Goal: Find specific page/section

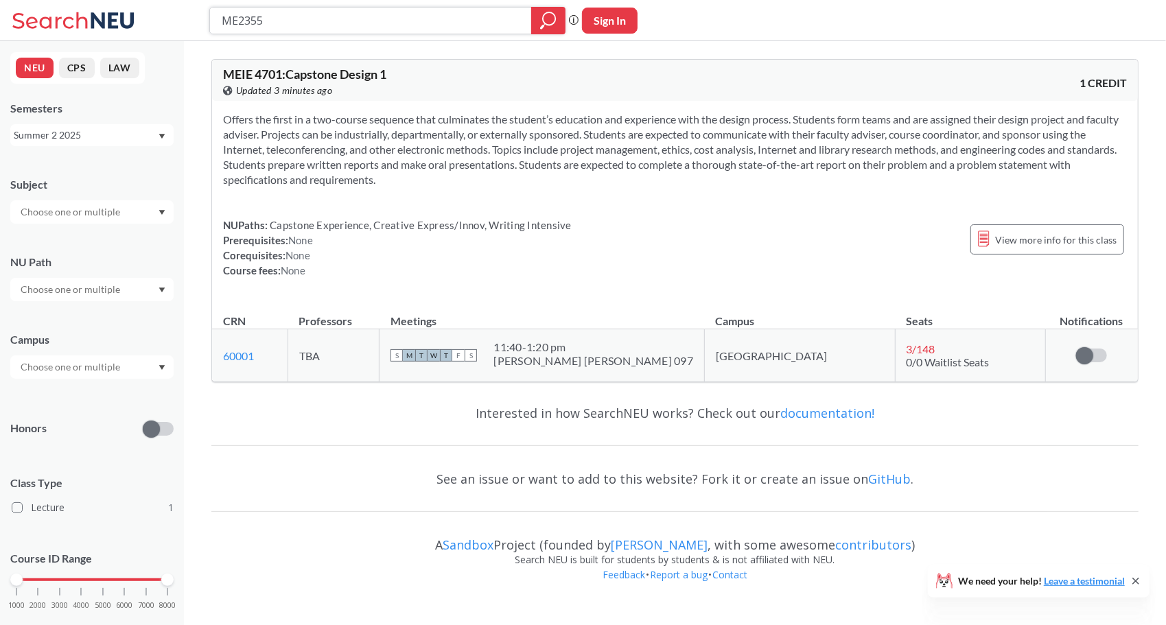
type input "ME2355"
click at [106, 136] on div "Summer 2 2025" at bounding box center [85, 135] width 143 height 15
click at [93, 225] on div "Summer 1 2025" at bounding box center [95, 223] width 155 height 15
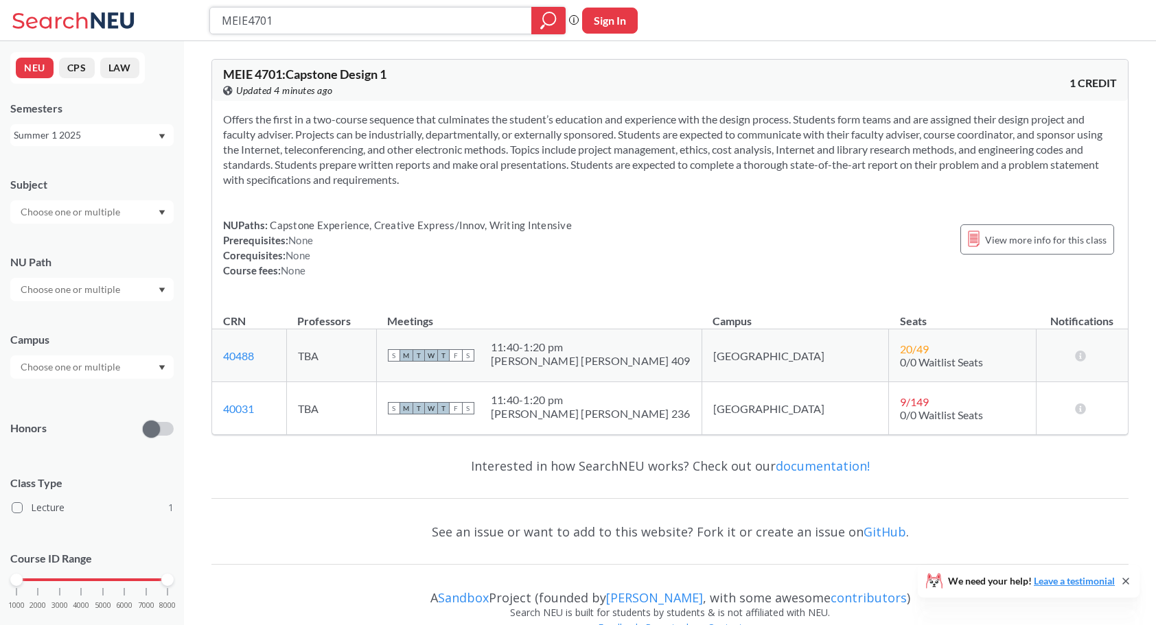
click at [543, 26] on icon "magnifying glass" at bounding box center [542, 26] width 4 height 5
click at [336, 19] on input "MEIE4701" at bounding box center [370, 20] width 301 height 23
type input "ME 2355"
click at [551, 19] on icon "magnifying glass" at bounding box center [548, 20] width 16 height 19
